Goal: Task Accomplishment & Management: Use online tool/utility

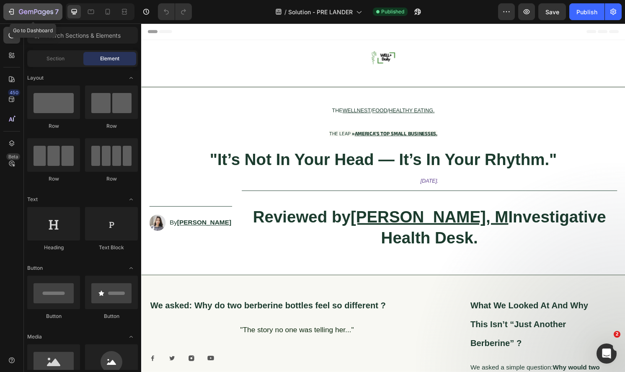
click at [9, 5] on button "7" at bounding box center [32, 11] width 59 height 17
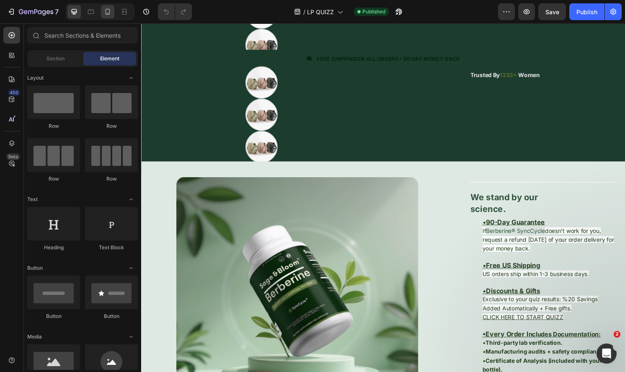
click at [107, 17] on div at bounding box center [107, 11] width 13 height 13
